Goal: Transaction & Acquisition: Purchase product/service

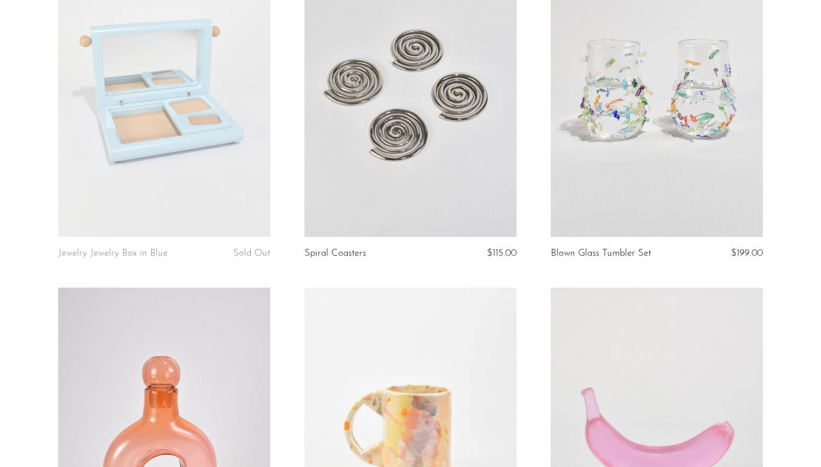
scroll to position [869, 0]
click at [447, 99] on link at bounding box center [410, 89] width 212 height 297
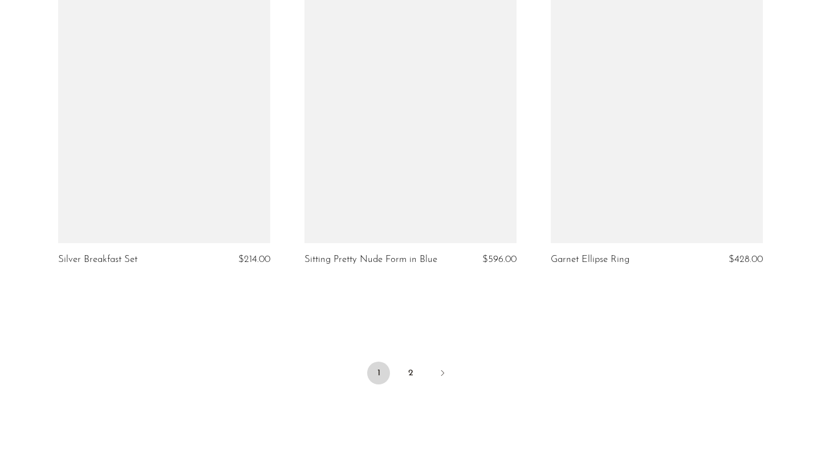
scroll to position [4067, 0]
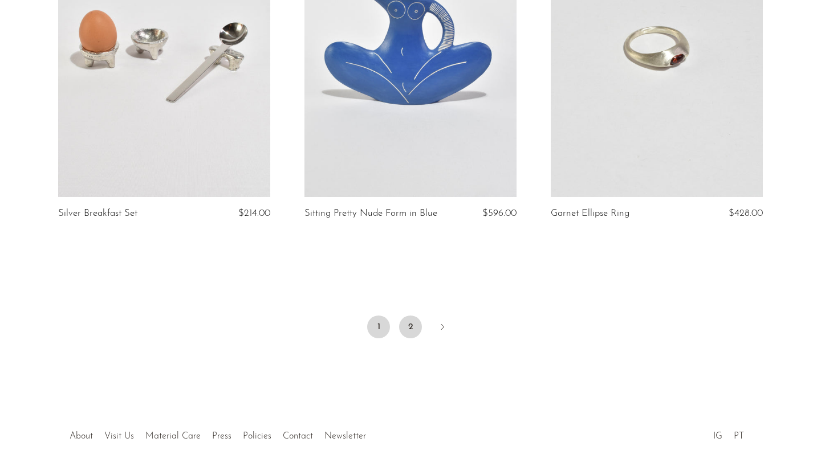
click at [410, 316] on link "2" at bounding box center [410, 327] width 23 height 23
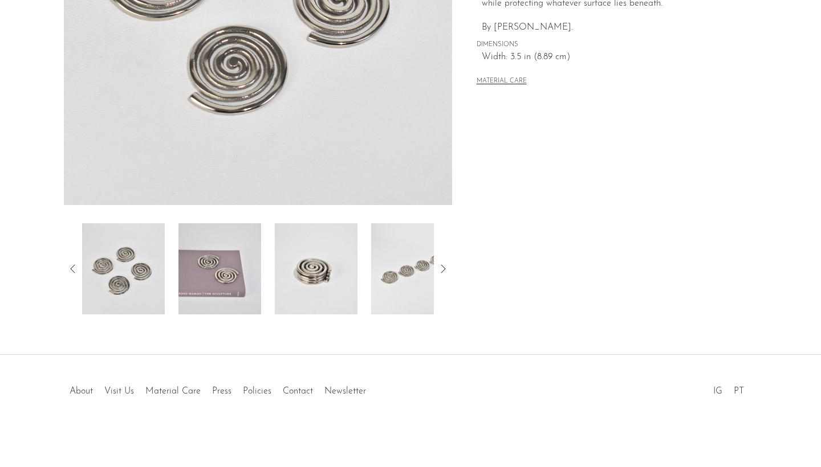
scroll to position [275, 0]
click at [314, 278] on img at bounding box center [316, 268] width 83 height 91
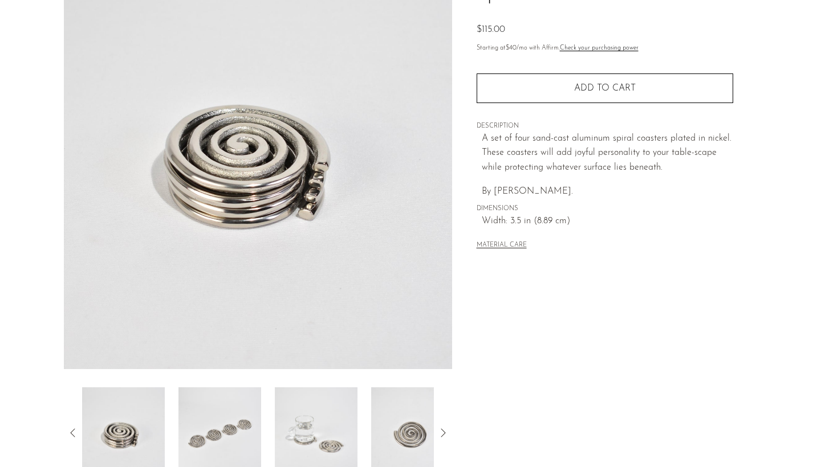
scroll to position [0, 0]
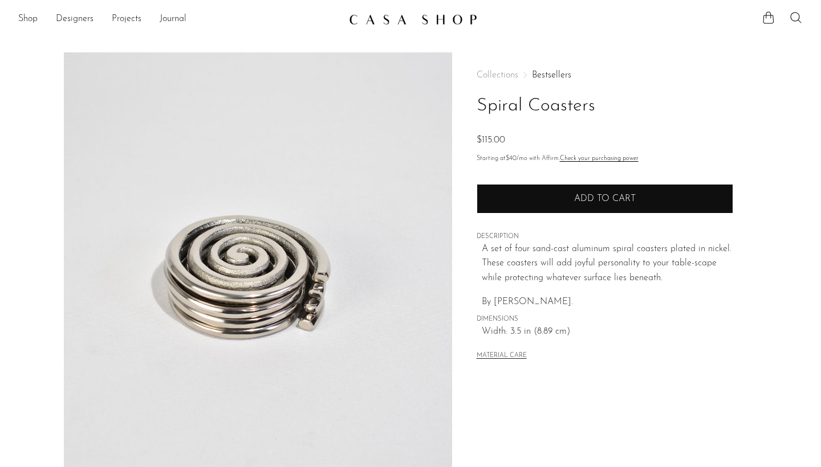
click at [593, 190] on button "Add to cart" at bounding box center [605, 199] width 257 height 30
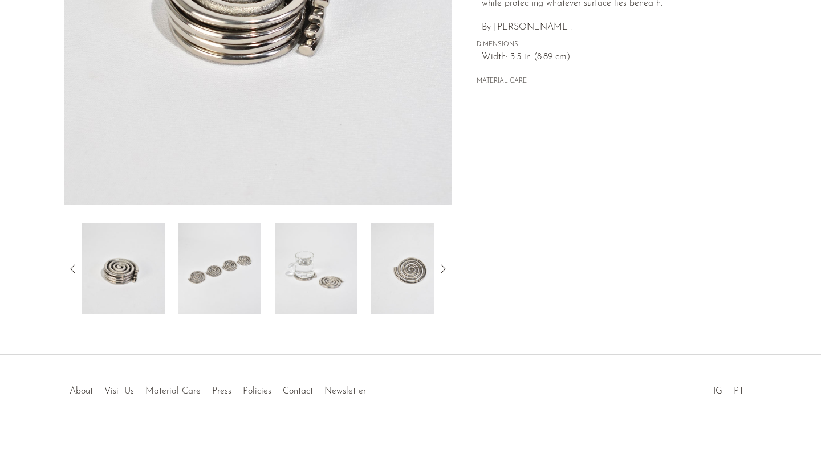
scroll to position [275, 0]
click at [310, 275] on img at bounding box center [316, 268] width 83 height 91
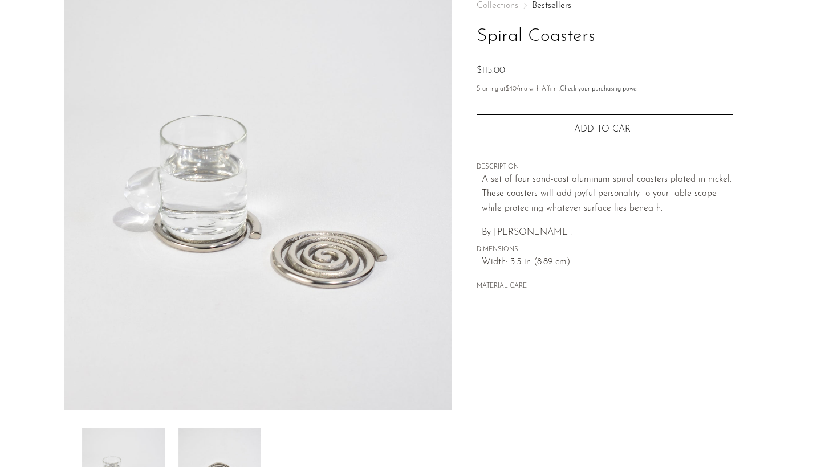
scroll to position [52, 0]
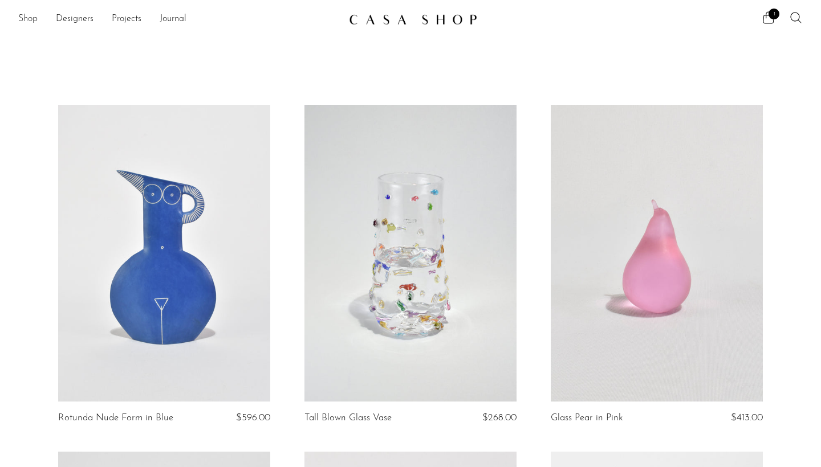
click at [30, 19] on link "Shop" at bounding box center [27, 19] width 19 height 15
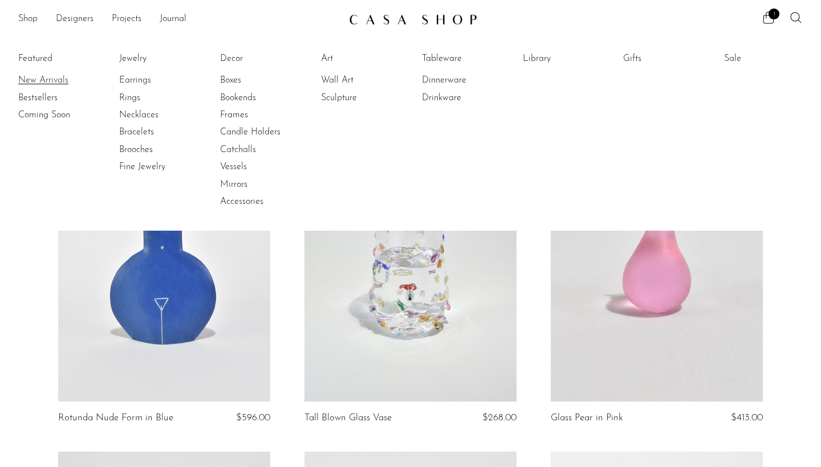
click at [52, 79] on link "New Arrivals" at bounding box center [61, 80] width 86 height 13
